Goal: Information Seeking & Learning: Find specific fact

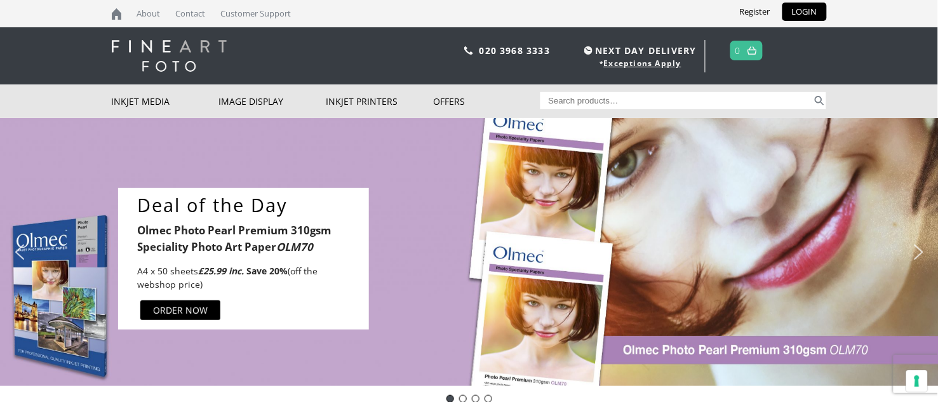
click at [659, 101] on input "Search for:" at bounding box center [677, 100] width 272 height 17
type input "14"
click at [812, 92] on button "Search" at bounding box center [819, 100] width 15 height 17
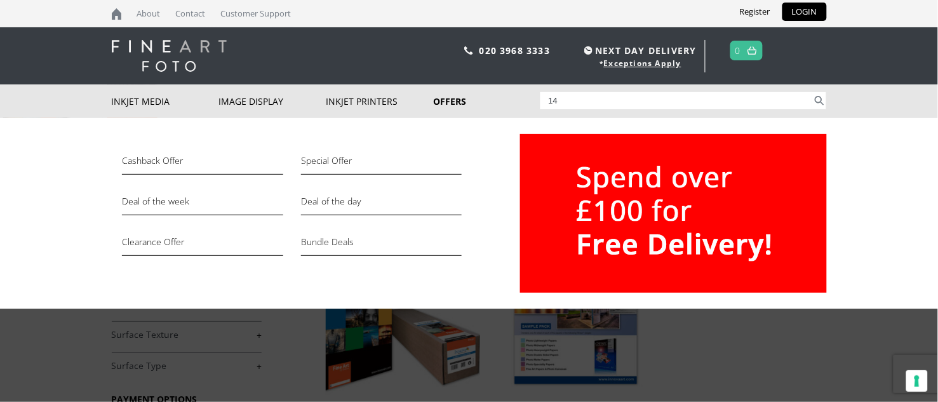
drag, startPoint x: 564, startPoint y: 102, endPoint x: 523, endPoint y: 102, distance: 40.7
click at [523, 102] on div "Inkjet Media Inkjet Fine Art Paper Inkjet Photo Paper Sample Packs Inkjet Canva…" at bounding box center [469, 101] width 715 height 34
type input "014"
click at [812, 92] on button "Search" at bounding box center [819, 100] width 15 height 17
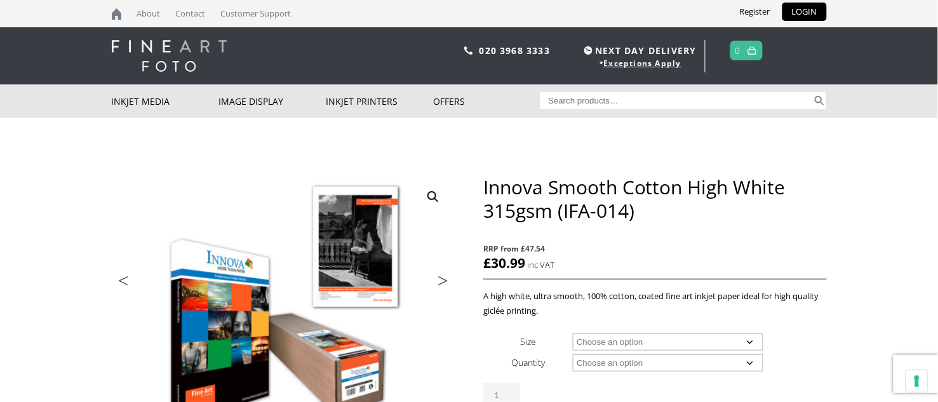
click at [569, 105] on input "Search for:" at bounding box center [677, 100] width 272 height 17
type input "15"
click at [819, 100] on button "Search" at bounding box center [819, 100] width 15 height 17
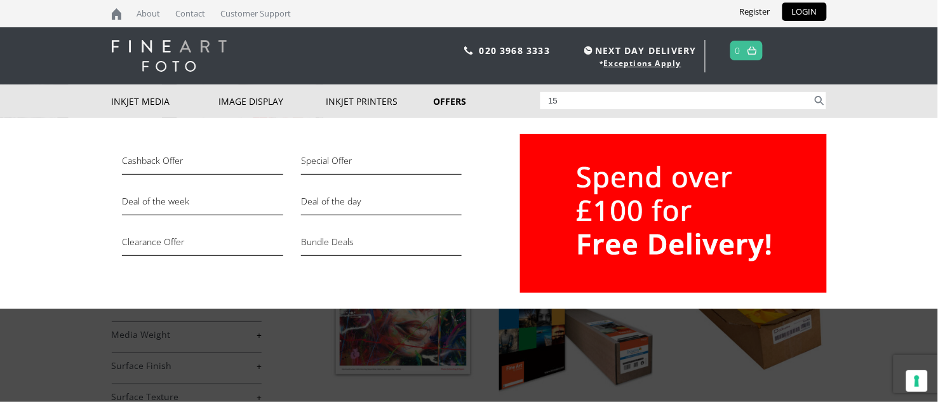
drag, startPoint x: 576, startPoint y: 99, endPoint x: 528, endPoint y: 95, distance: 48.5
click at [528, 95] on div "Inkjet Media Inkjet Fine Art Paper Inkjet Photo Paper Sample Packs Inkjet Canva…" at bounding box center [469, 101] width 715 height 34
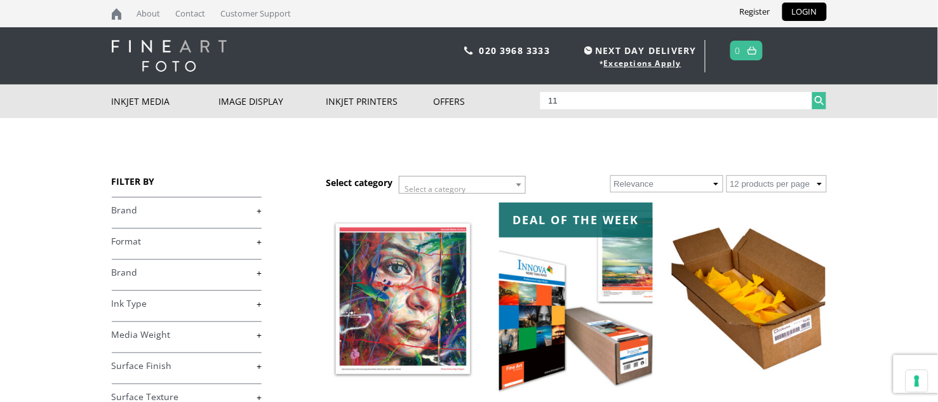
type input "11"
click at [816, 96] on button "Search" at bounding box center [819, 100] width 15 height 17
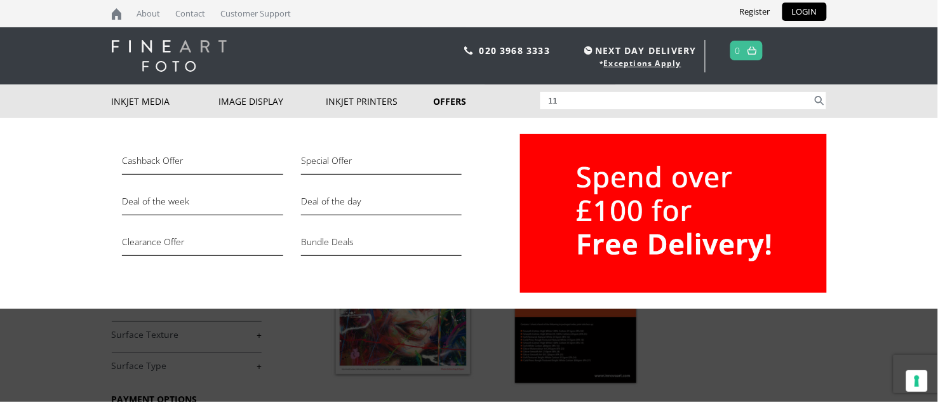
drag, startPoint x: 570, startPoint y: 94, endPoint x: 514, endPoint y: 94, distance: 55.9
click at [514, 94] on div "Inkjet Media Inkjet Fine Art Paper Inkjet Photo Paper Sample Packs Inkjet Canva…" at bounding box center [469, 101] width 715 height 34
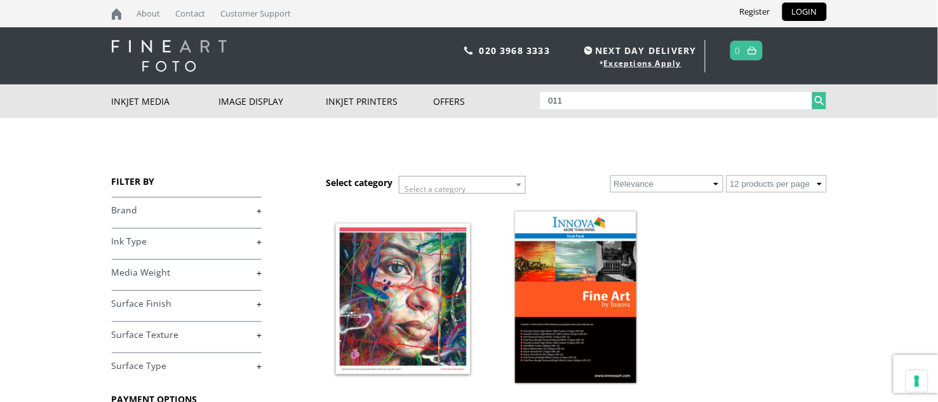
type input "011"
click at [819, 102] on button "Search" at bounding box center [819, 100] width 15 height 17
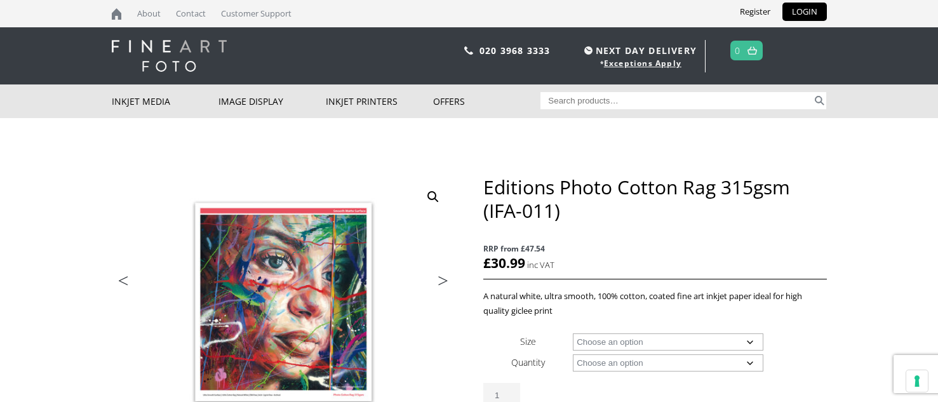
click at [558, 100] on input "Search for:" at bounding box center [677, 100] width 272 height 17
type input "045"
click at [819, 98] on button "Search" at bounding box center [819, 100] width 15 height 17
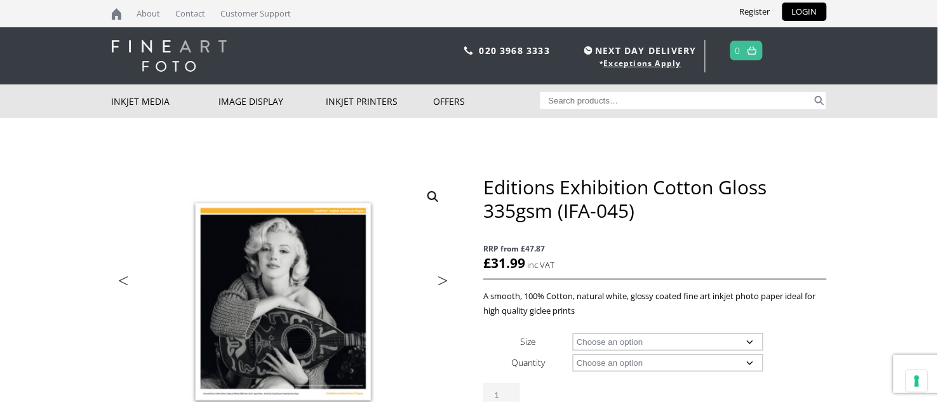
click at [600, 102] on input "Search for:" at bounding box center [677, 100] width 272 height 17
type input "45"
click at [823, 103] on button "Search" at bounding box center [819, 100] width 15 height 17
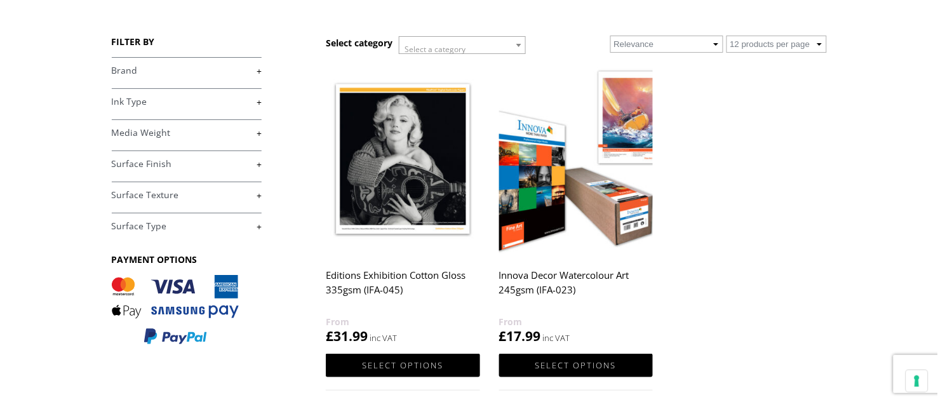
scroll to position [138, 0]
